Goal: Information Seeking & Learning: Understand process/instructions

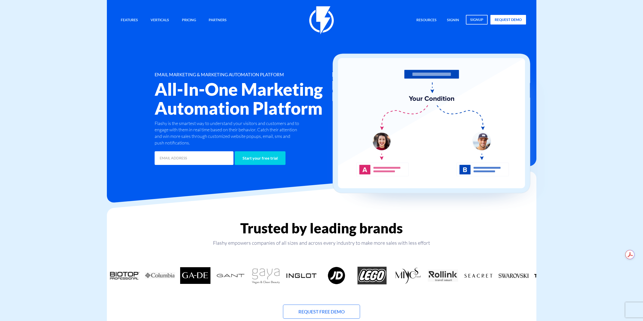
drag, startPoint x: 454, startPoint y: 19, endPoint x: 592, endPoint y: 49, distance: 140.8
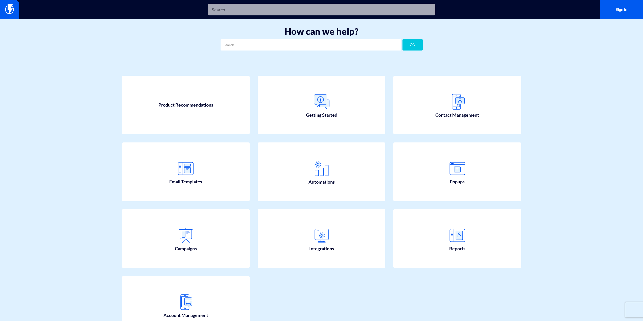
click at [279, 7] on input "text" at bounding box center [321, 10] width 227 height 12
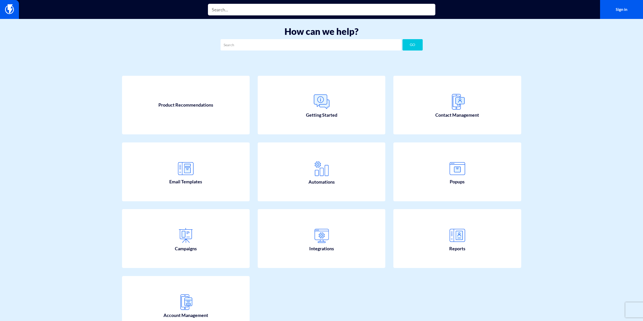
type input "ש"
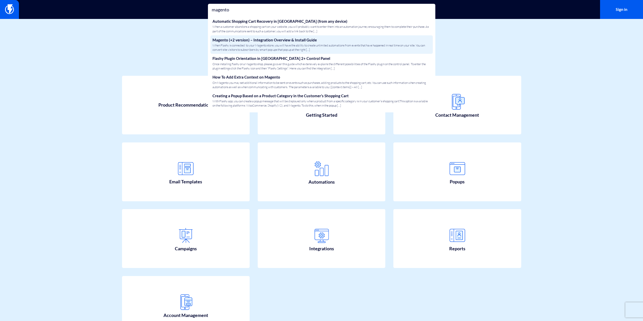
type input "magento"
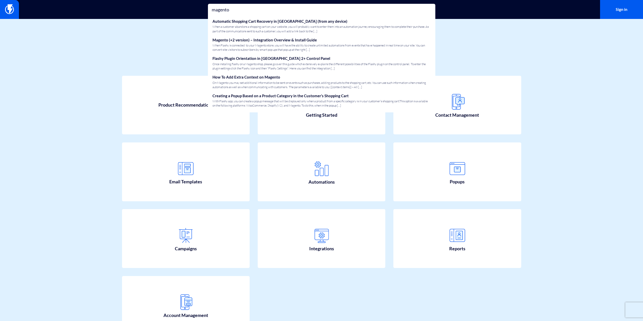
click at [277, 37] on link "Magento (+2 version) – Integration Overview & Install Guide When Flashy is conn…" at bounding box center [321, 44] width 222 height 19
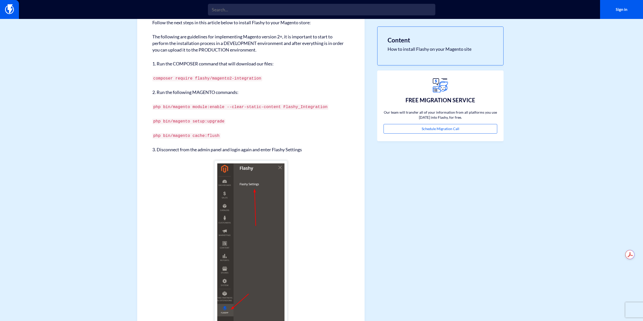
scroll to position [151, 0]
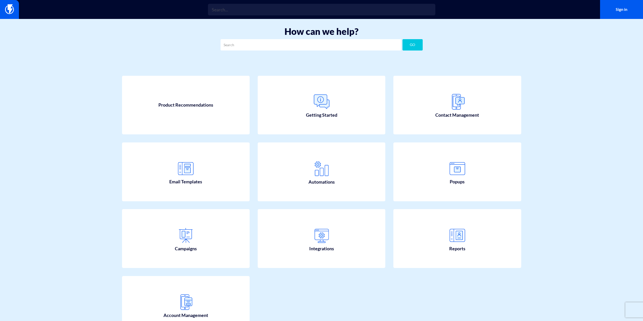
click at [260, 3] on div "Sign in" at bounding box center [321, 9] width 643 height 19
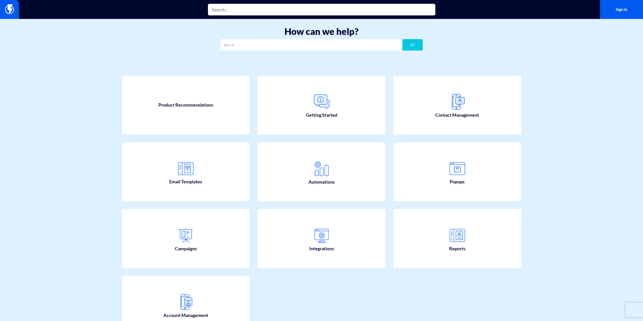
click at [262, 9] on input "text" at bounding box center [321, 10] width 227 height 12
type input "כ"
type input "f"
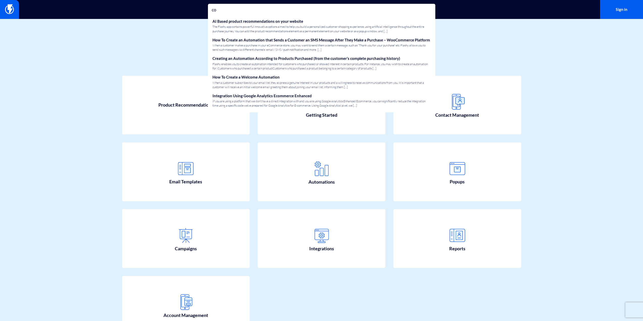
type input "c"
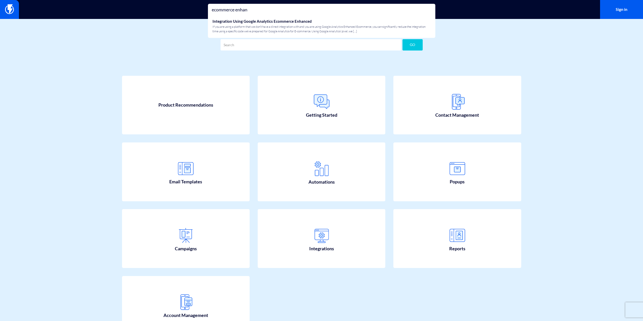
click at [273, 9] on input "ecommerce enhan" at bounding box center [321, 10] width 227 height 12
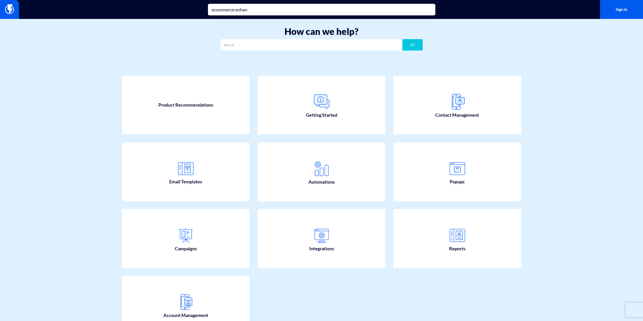
click at [273, 9] on input "ecommerce enhan" at bounding box center [321, 10] width 227 height 12
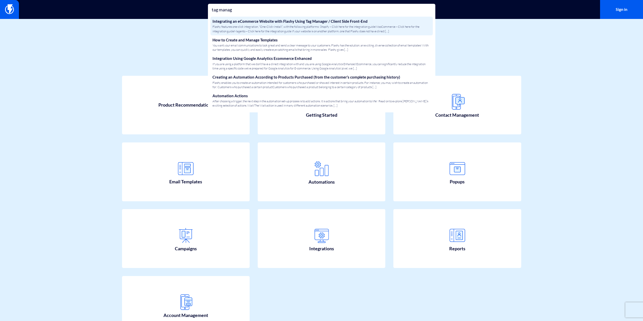
type input "tag manag"
click at [287, 18] on link "Integrating an eCommerce Website with Flashy Using Tag Manager / Client Side Fr…" at bounding box center [321, 26] width 222 height 19
